Goal: Task Accomplishment & Management: Manage account settings

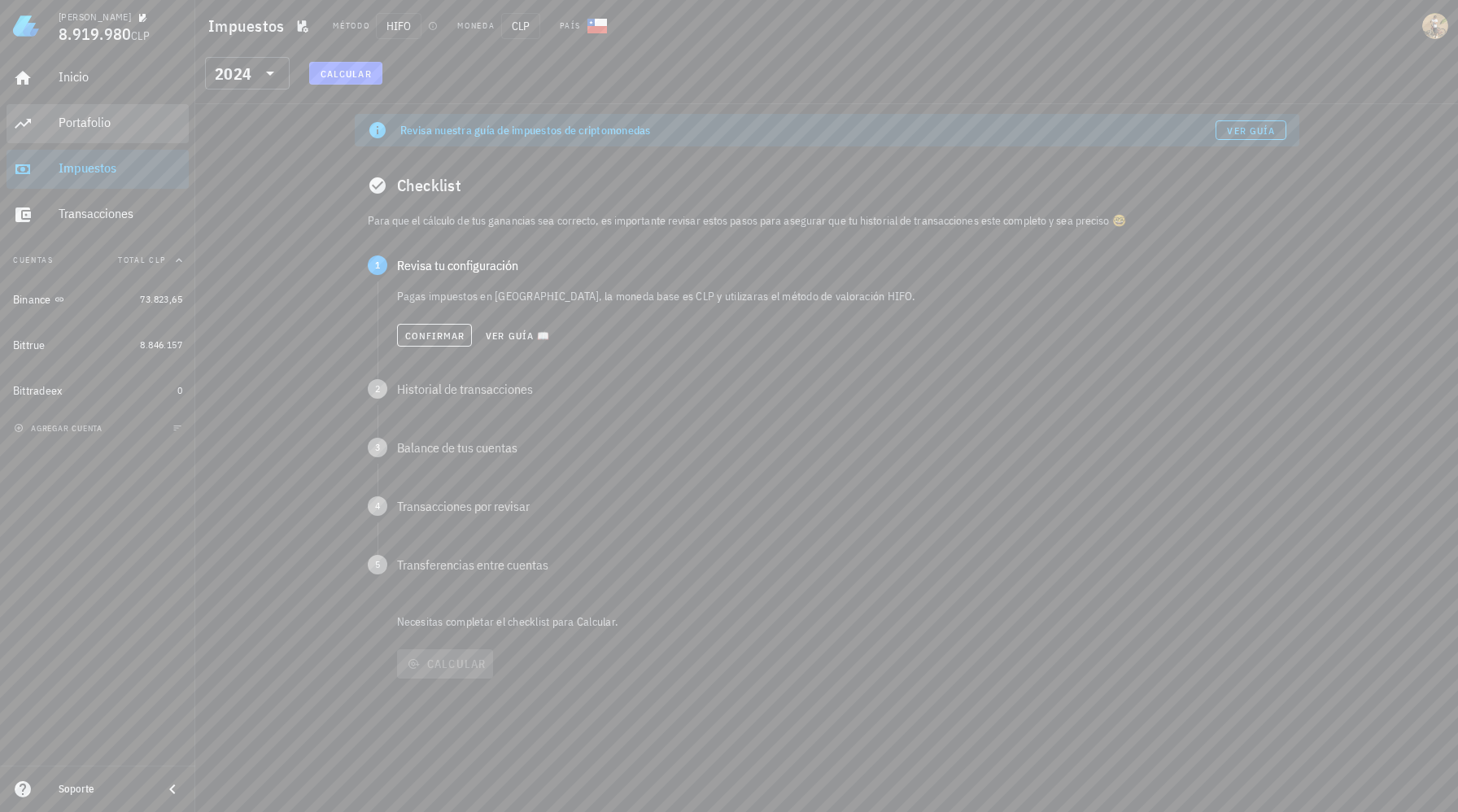
click at [80, 122] on div "Portafolio" at bounding box center [120, 122] width 124 height 16
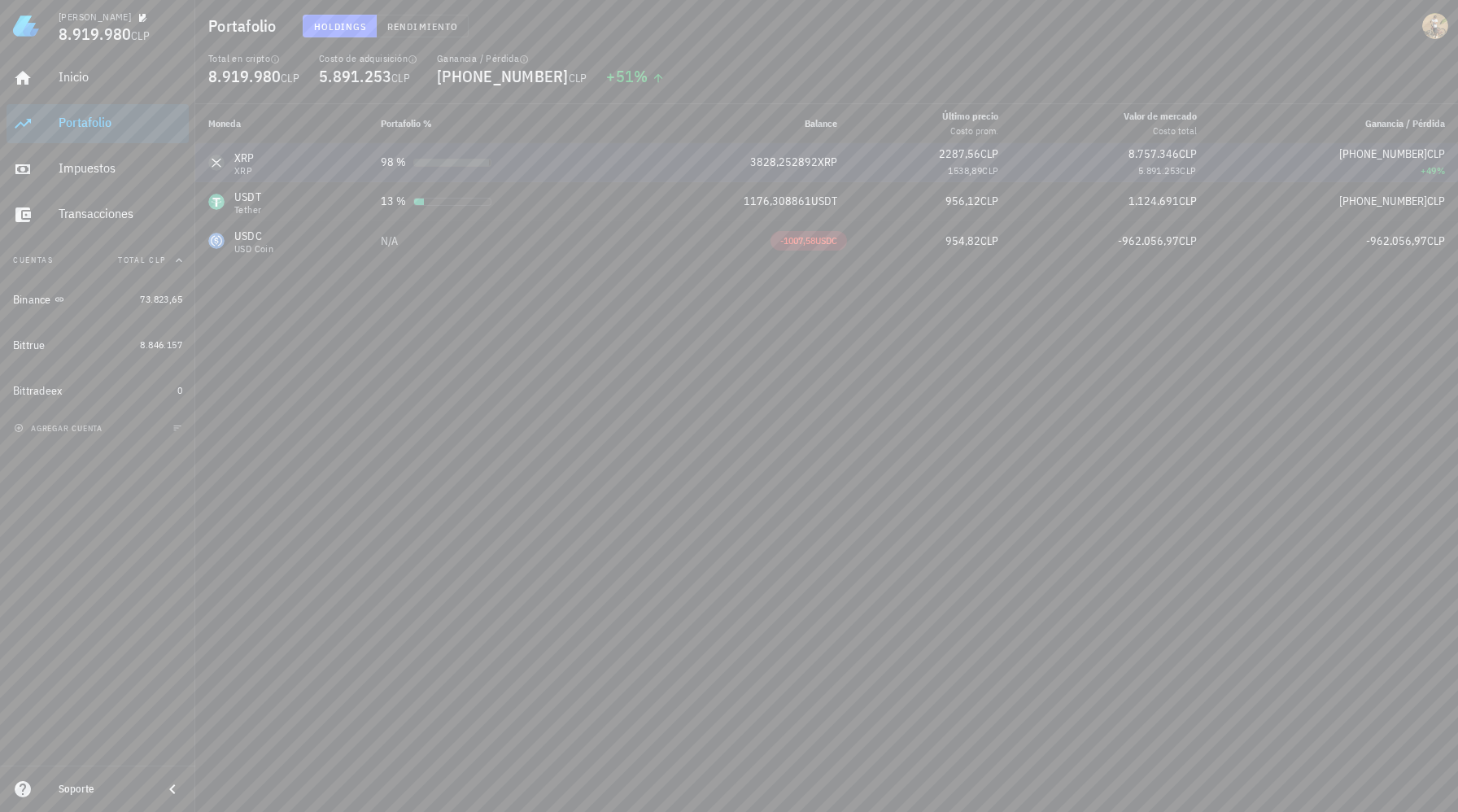
click at [1162, 165] on span "5.891.253" at bounding box center [1159, 170] width 42 height 12
click at [1178, 149] on span "8.757.346" at bounding box center [1153, 154] width 51 height 15
click at [1172, 201] on span "1.124.691" at bounding box center [1153, 201] width 51 height 15
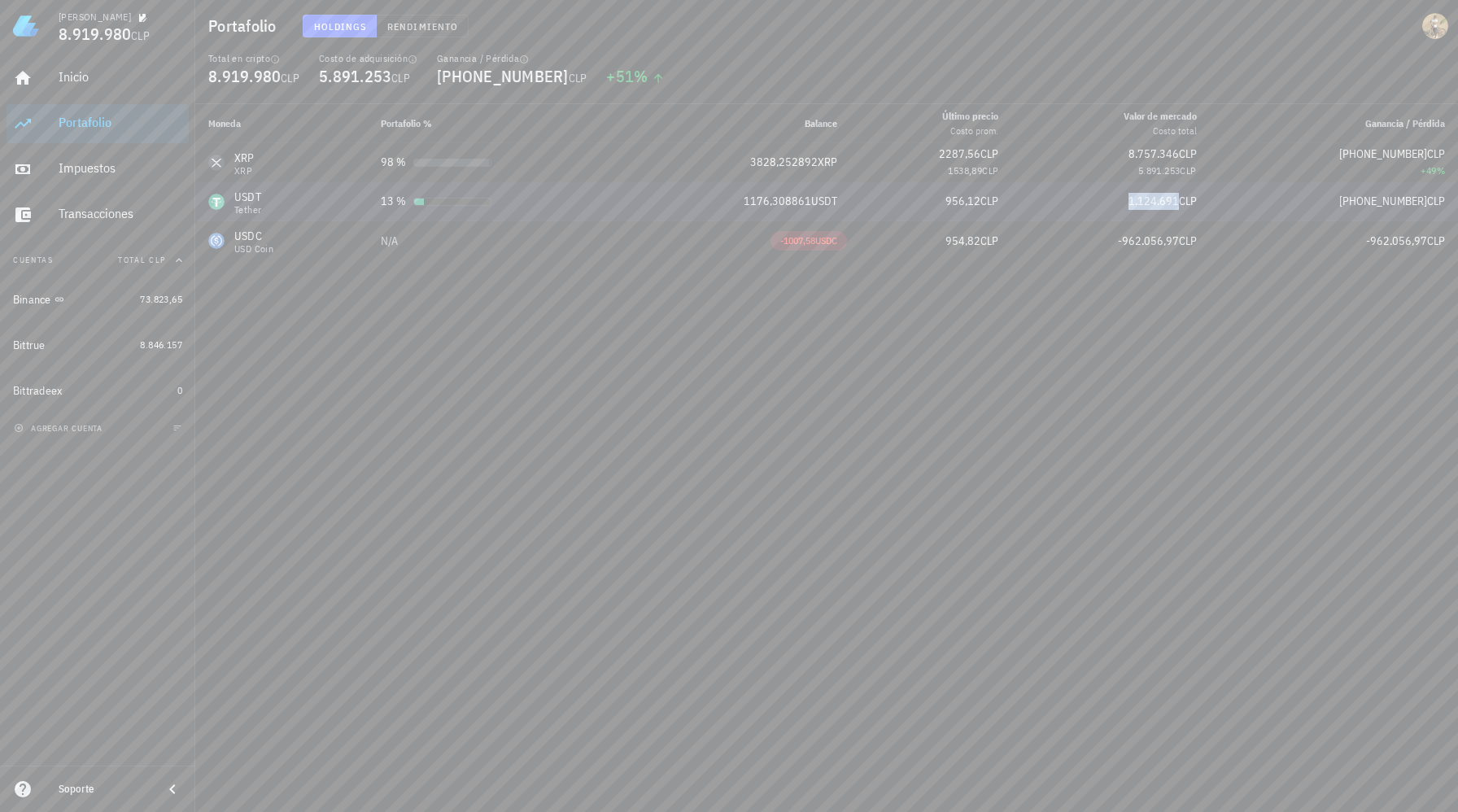
click at [1172, 201] on span "1.124.691" at bounding box center [1153, 201] width 51 height 15
click at [1167, 173] on span "5.891.253" at bounding box center [1159, 170] width 42 height 12
click at [1164, 203] on span "1.124.691" at bounding box center [1153, 201] width 51 height 15
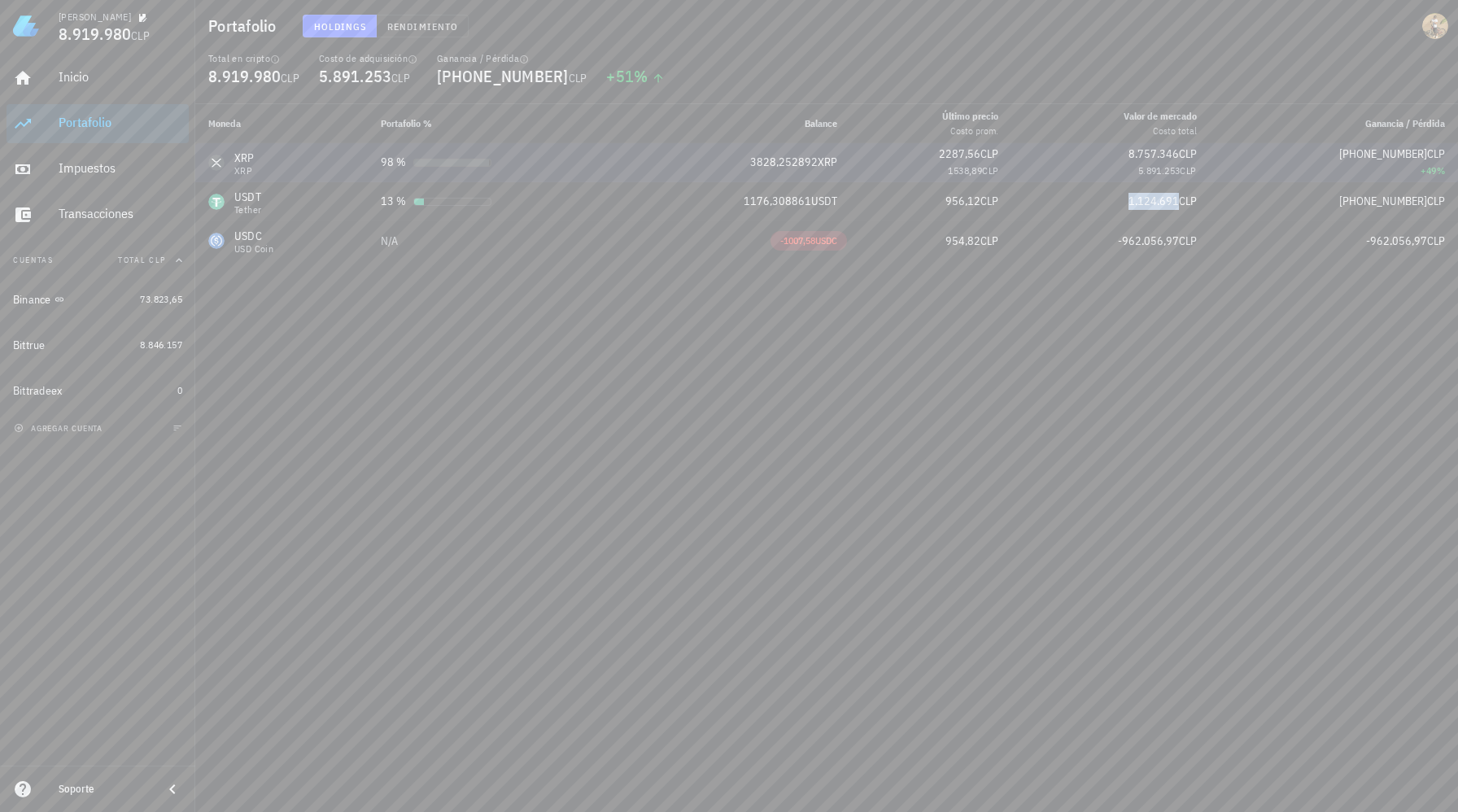
click at [1170, 171] on span "5.891.253" at bounding box center [1159, 170] width 42 height 12
click at [1167, 197] on span "1.124.691" at bounding box center [1153, 201] width 51 height 15
click at [72, 343] on div "Bittrue" at bounding box center [73, 345] width 120 height 16
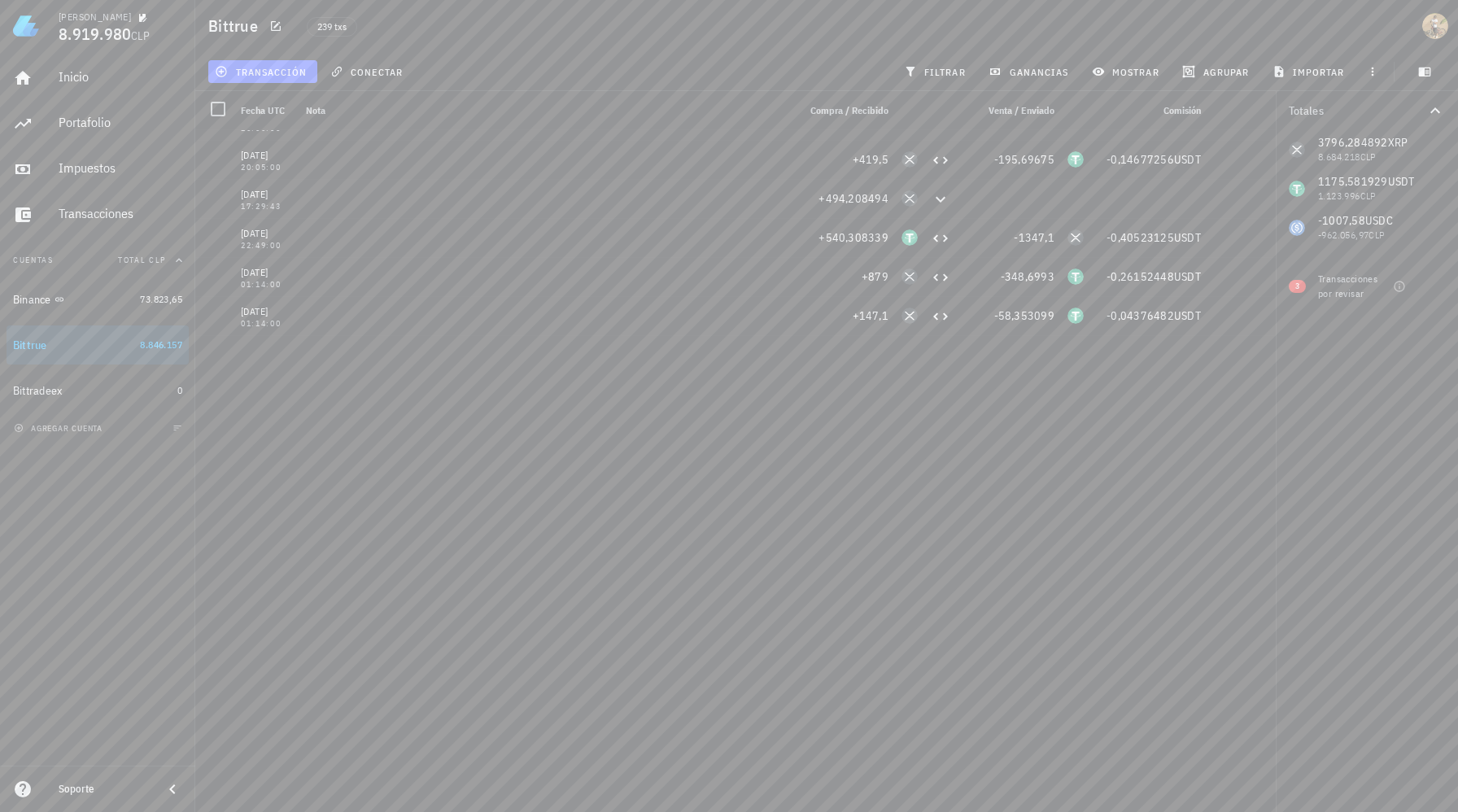
scroll to position [7844, 0]
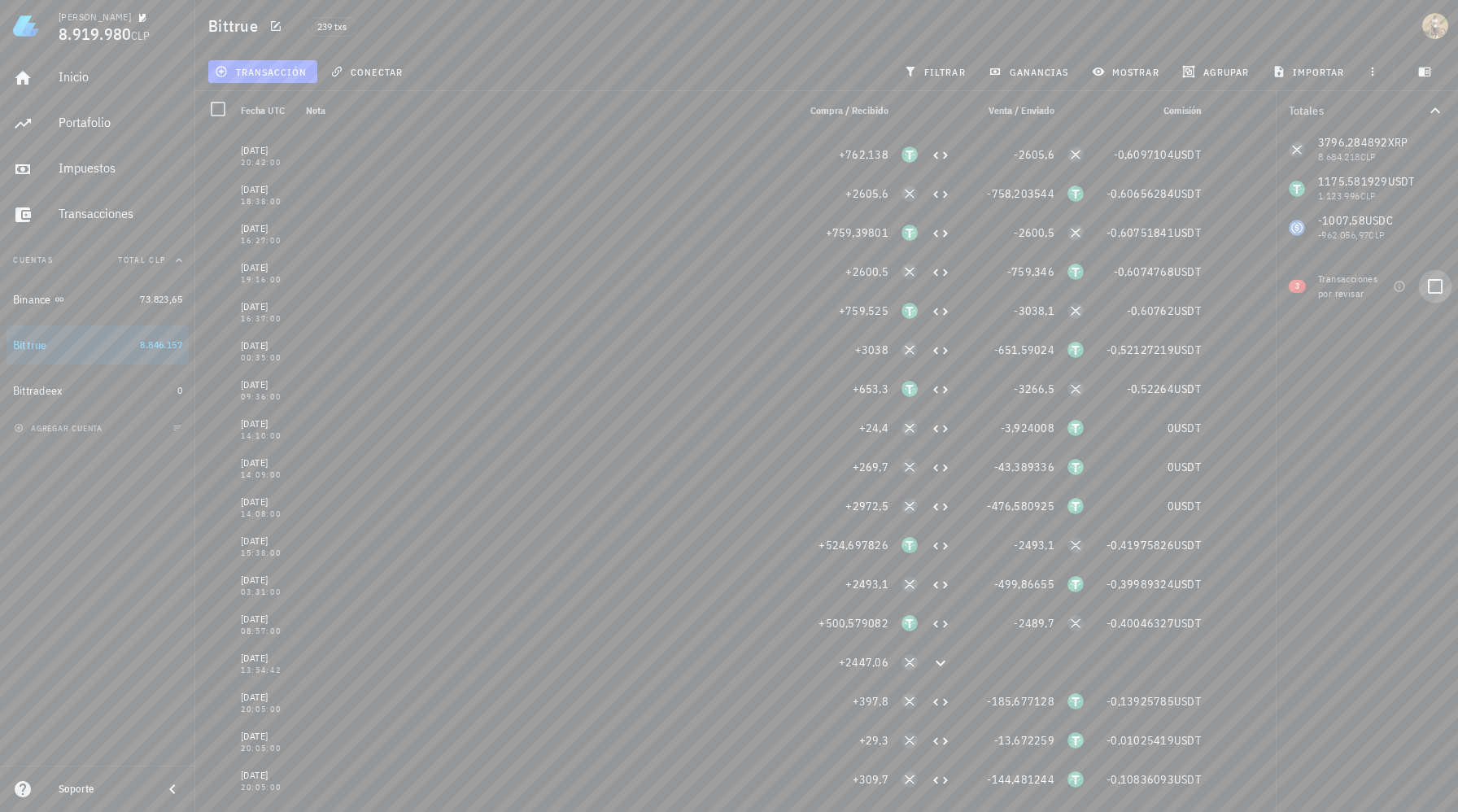
click at [1435, 288] on div at bounding box center [1435, 286] width 27 height 27
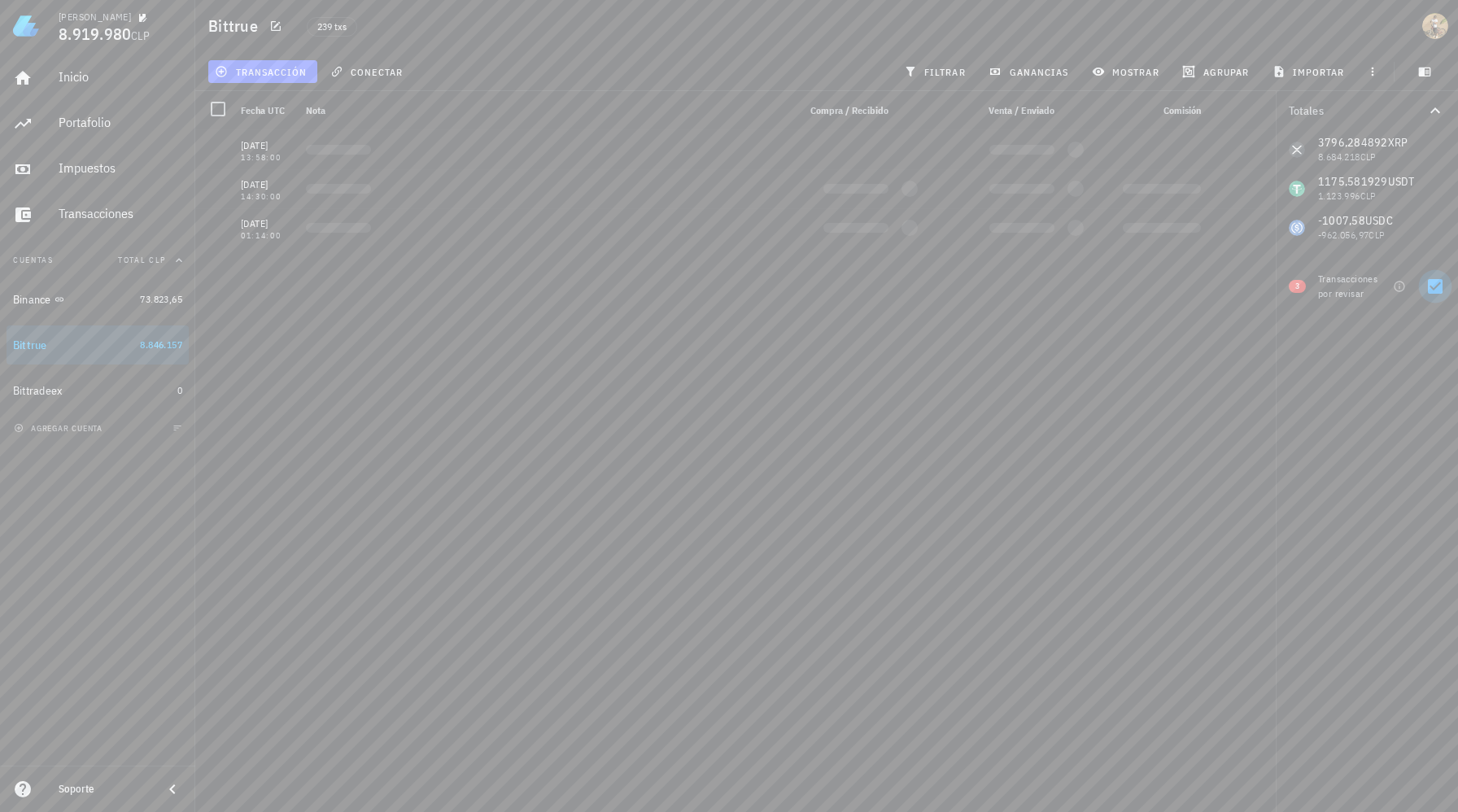
scroll to position [0, 0]
click at [1401, 287] on icon "button" at bounding box center [1400, 286] width 13 height 13
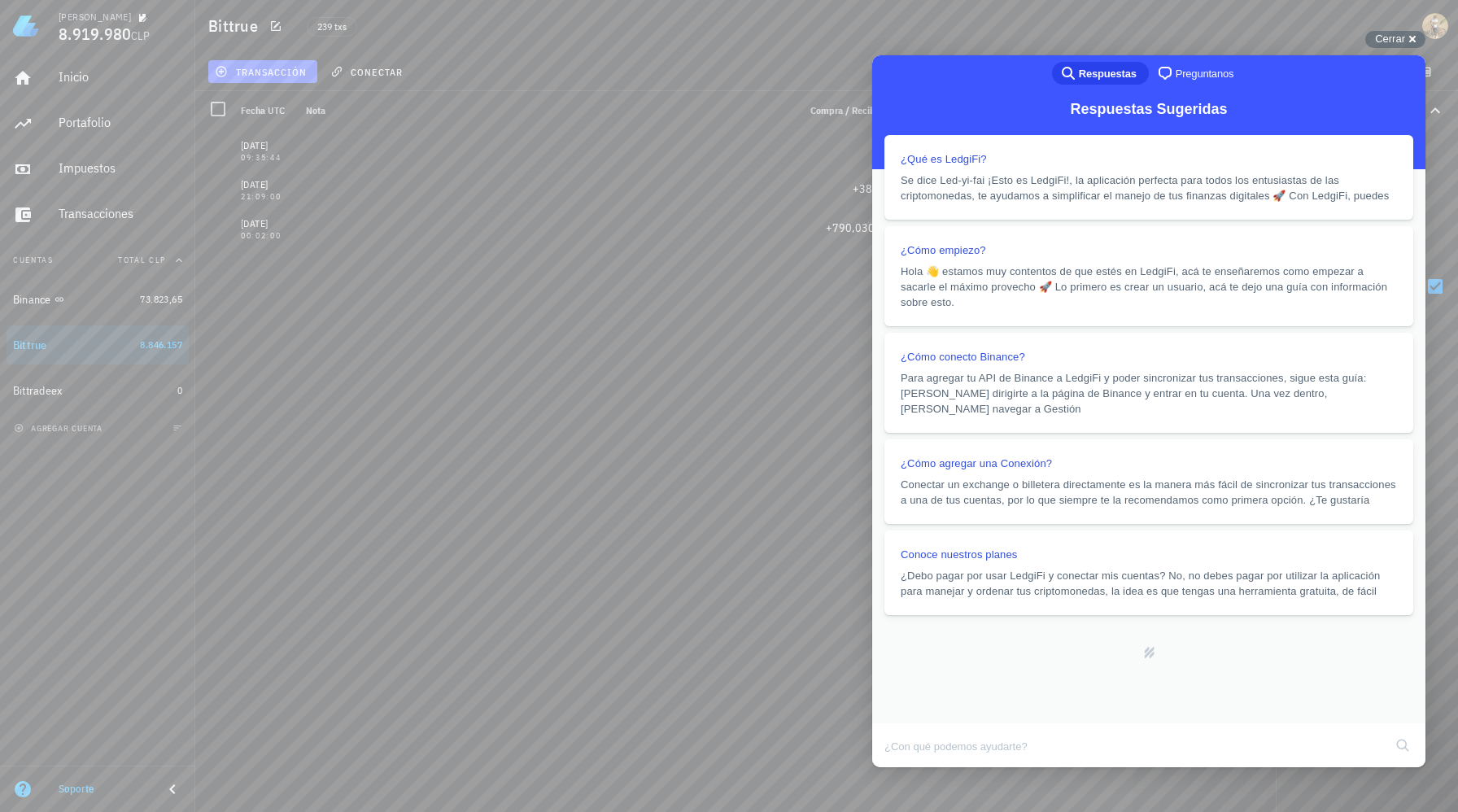
scroll to position [382, 0]
click at [906, 775] on button "Close" at bounding box center [890, 785] width 29 height 21
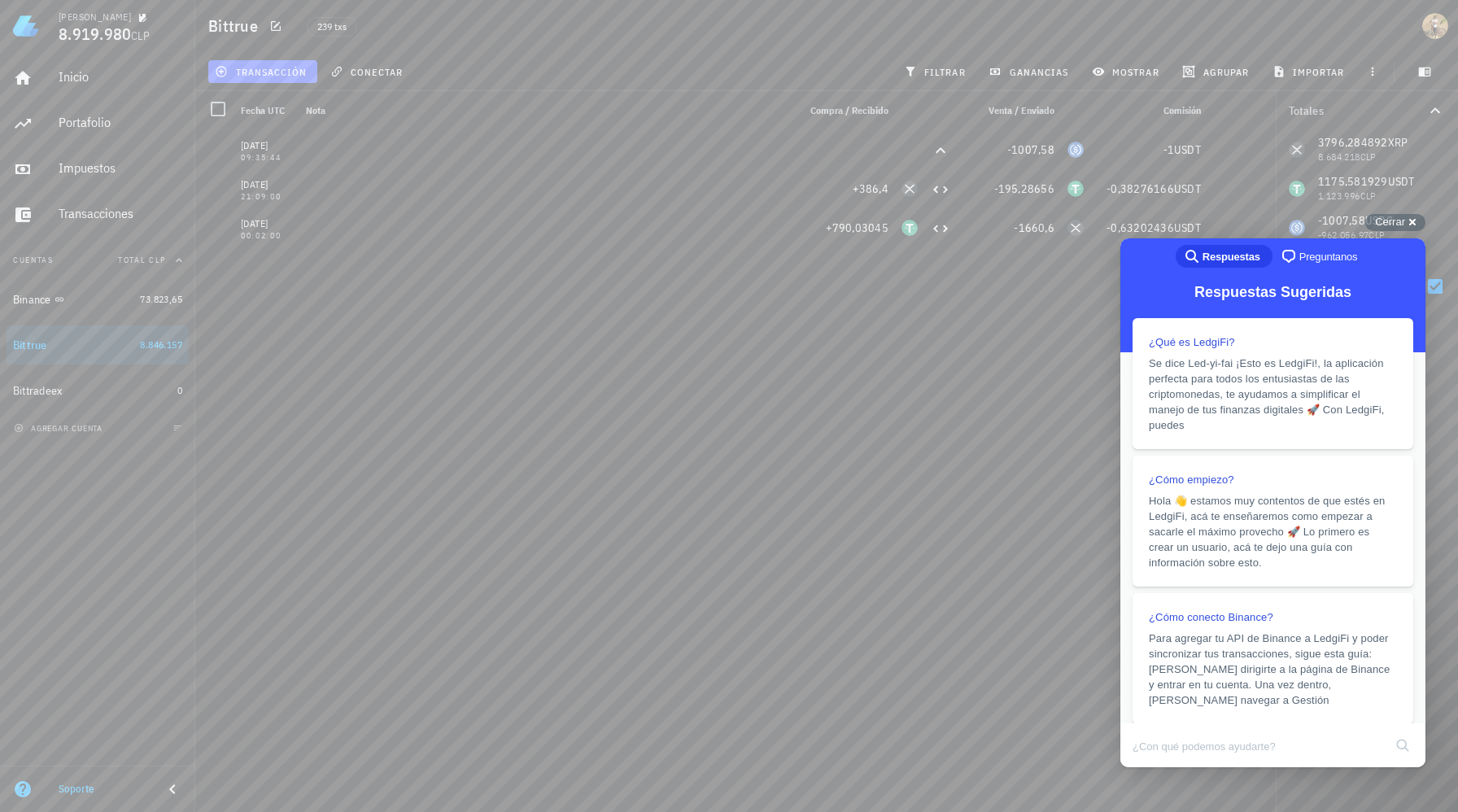
click at [1097, 384] on div "[DATE] 09:35:44 -1007,58 -1 USDT [DATE] 21:09:00 +386,4 -195,28656 -0,38276166 …" at bounding box center [735, 464] width 1080 height 668
click at [1440, 257] on div "3 Transacciones por revisar" at bounding box center [1366, 283] width 182 height 59
click at [1435, 293] on div at bounding box center [1435, 286] width 27 height 27
checkbox input "false"
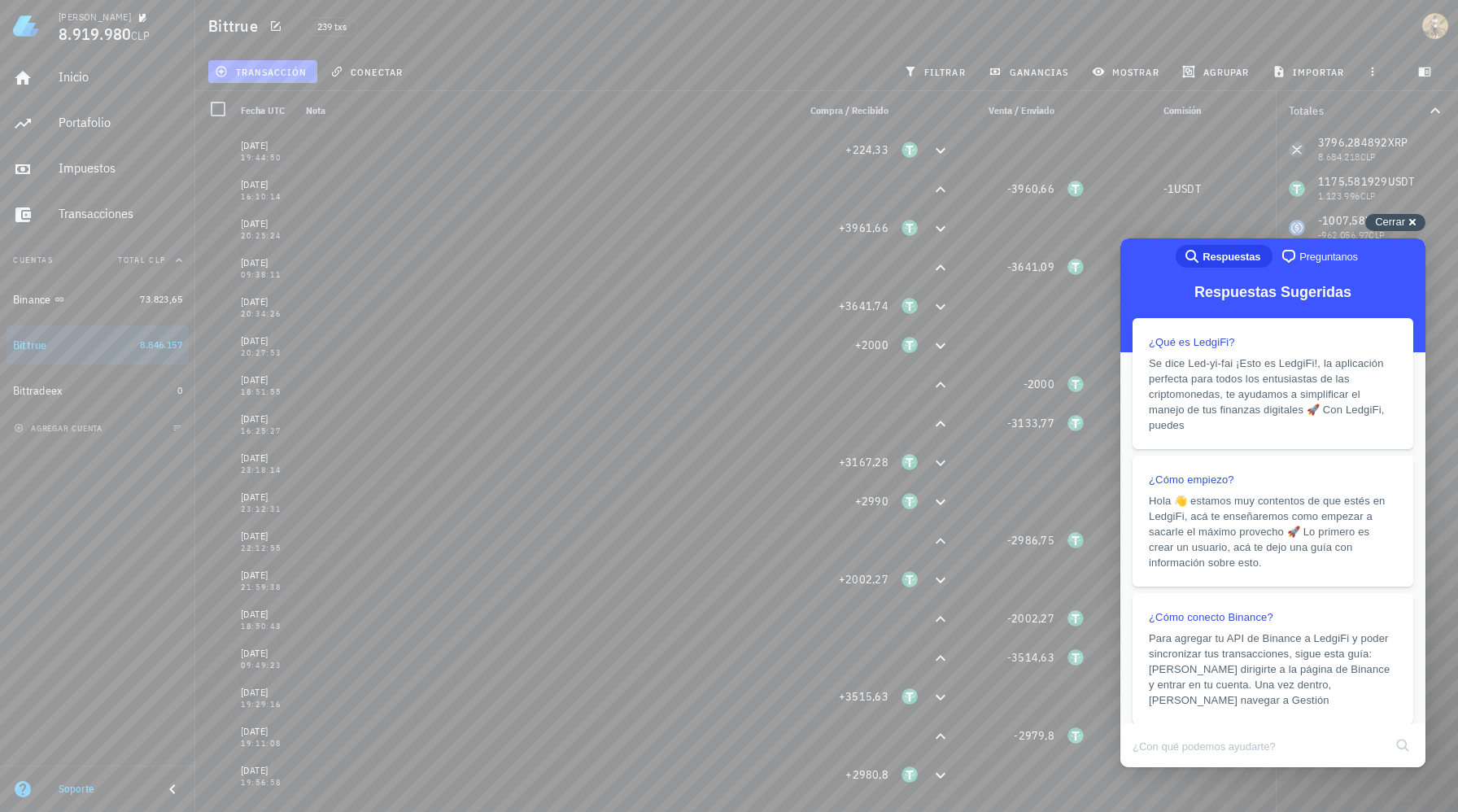
click at [1398, 226] on span "Cerrar" at bounding box center [1390, 222] width 30 height 12
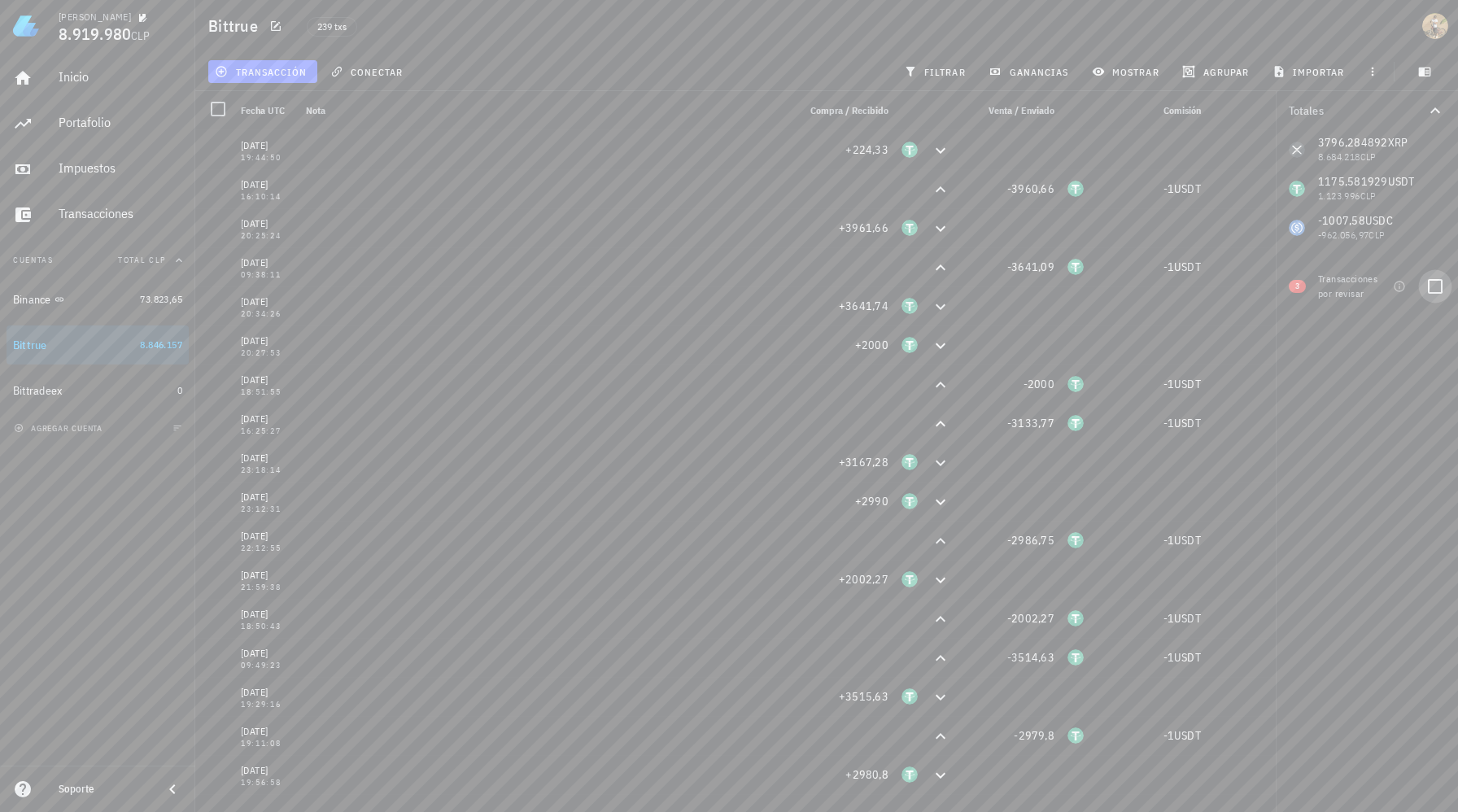
click at [1428, 287] on div at bounding box center [1435, 286] width 27 height 27
checkbox input "true"
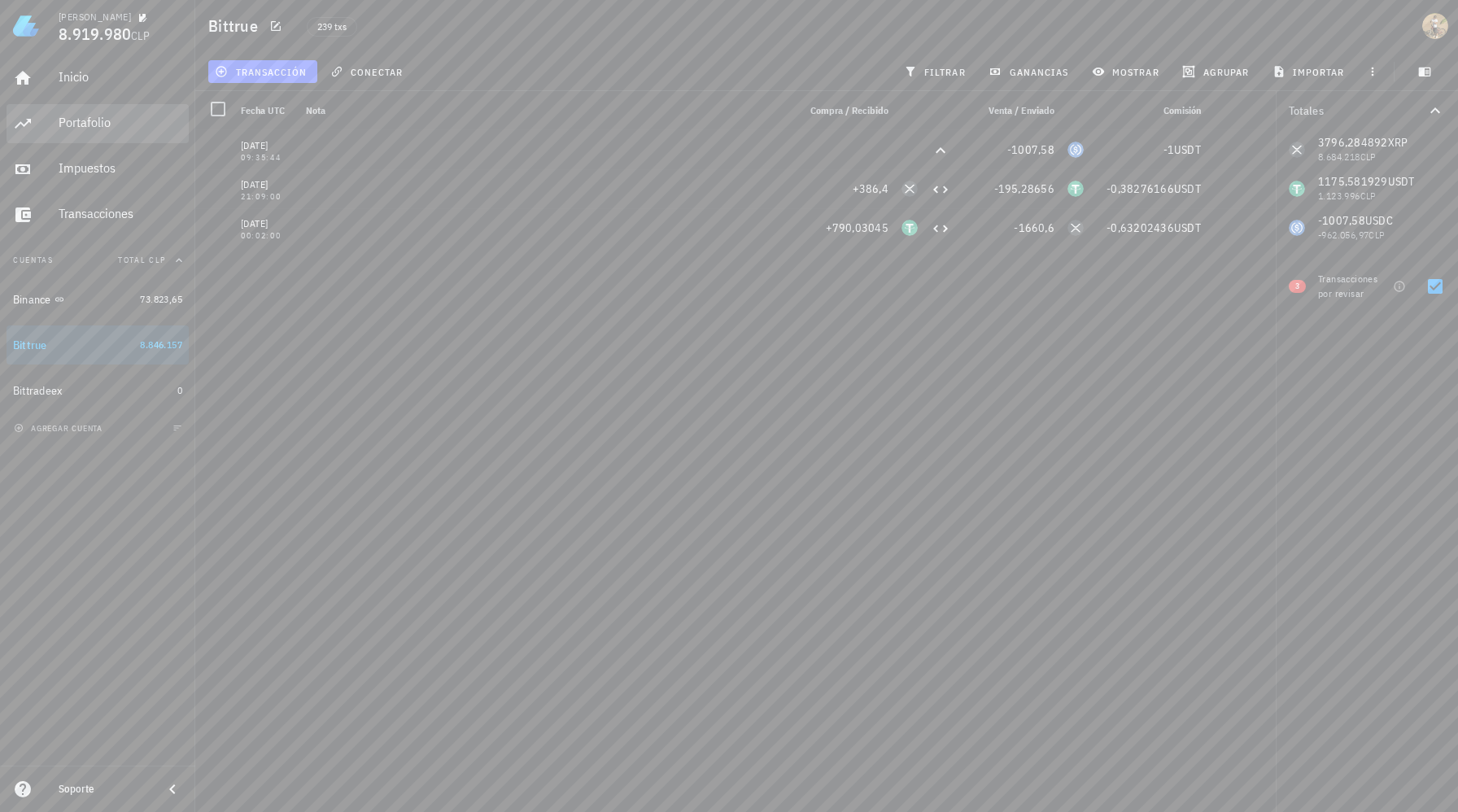
click at [119, 122] on div "Portafolio" at bounding box center [120, 122] width 124 height 16
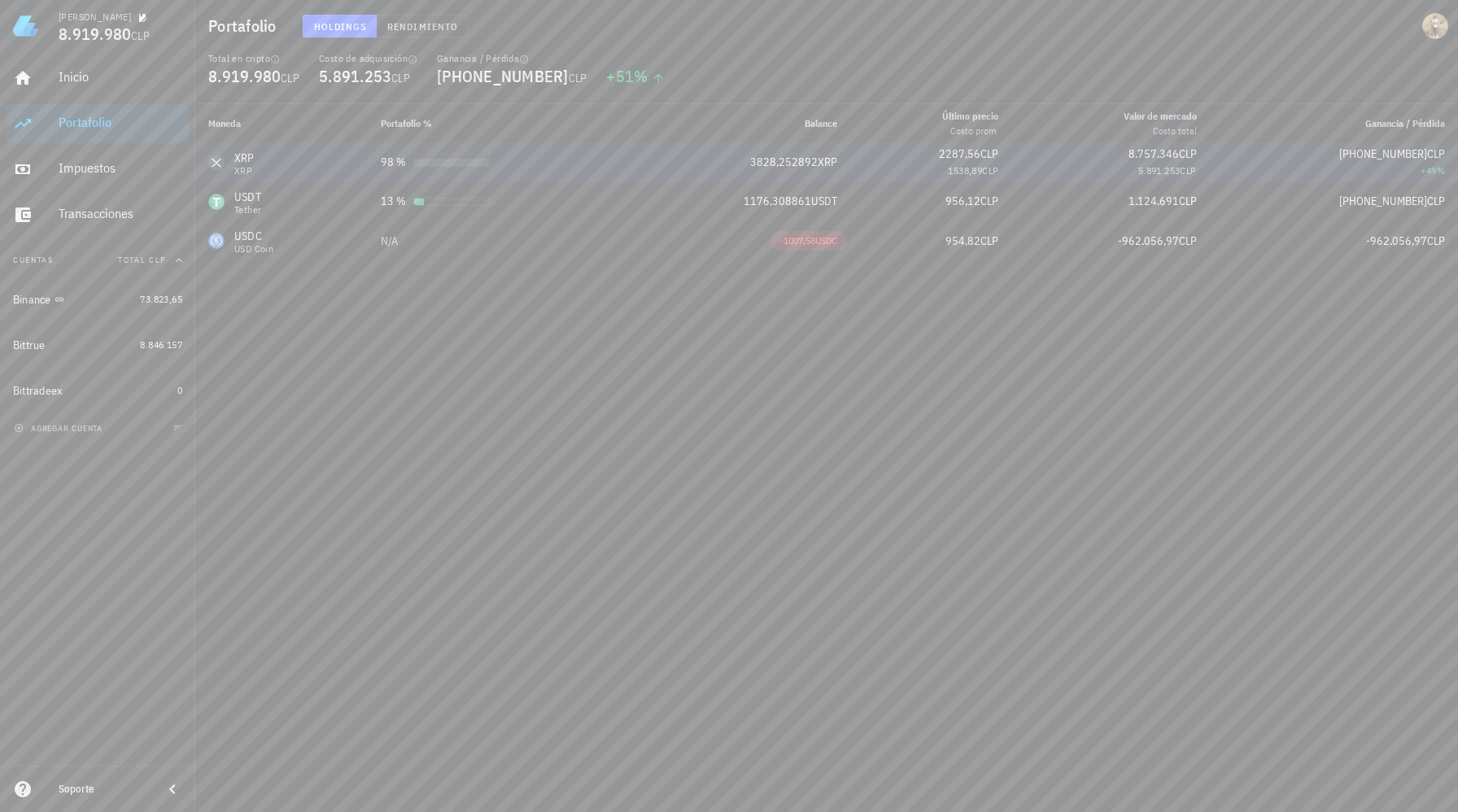
click at [808, 159] on span "3828,252892" at bounding box center [783, 162] width 67 height 15
